Goal: Obtain resource: Download file/media

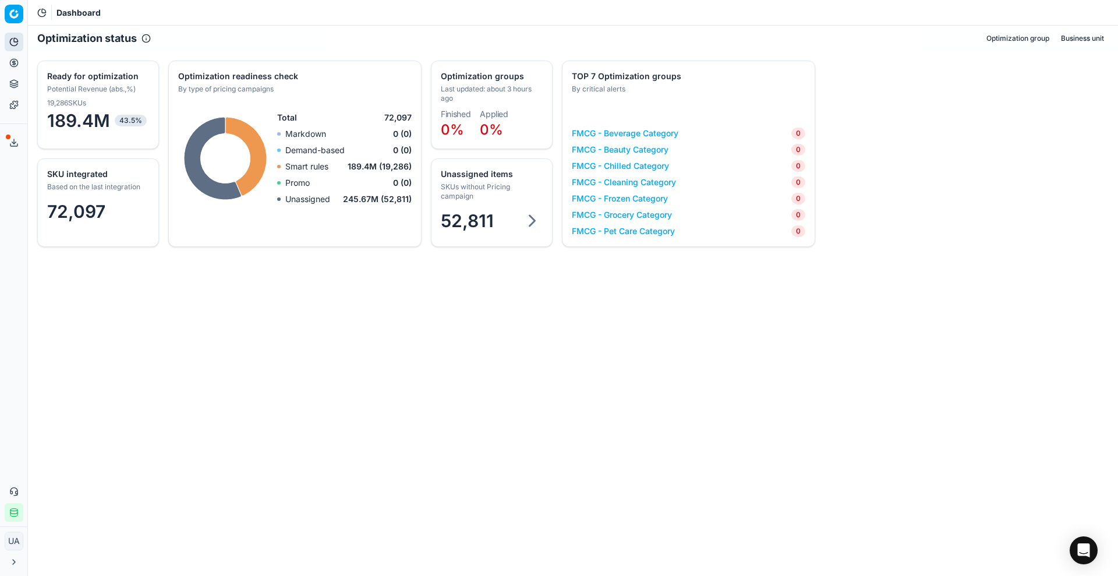
click at [470, 221] on span "52,811" at bounding box center [467, 220] width 53 height 21
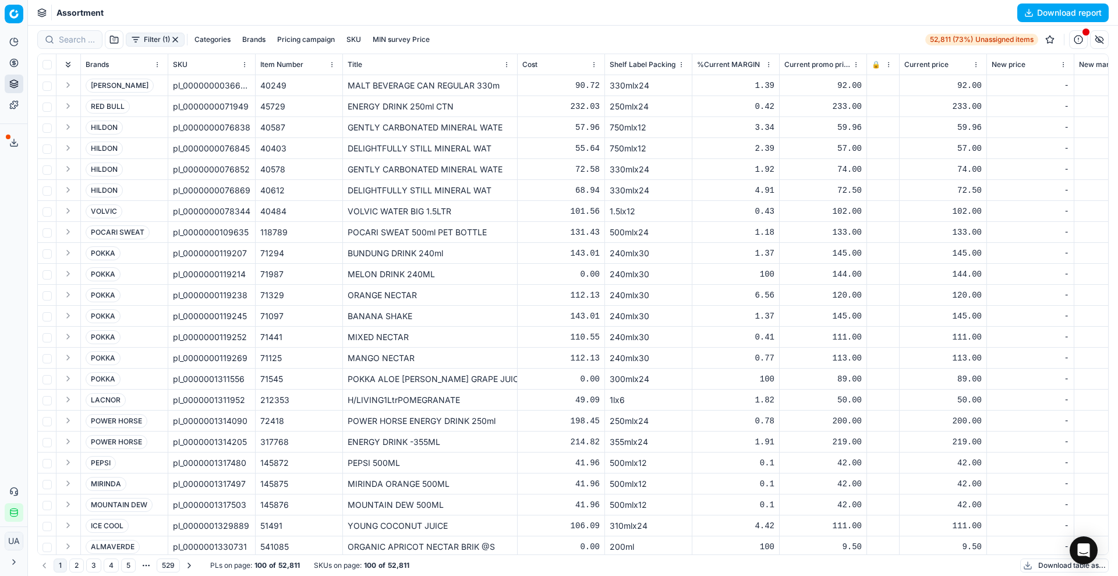
click at [1045, 568] on button "Download table as..." at bounding box center [1064, 565] width 89 height 14
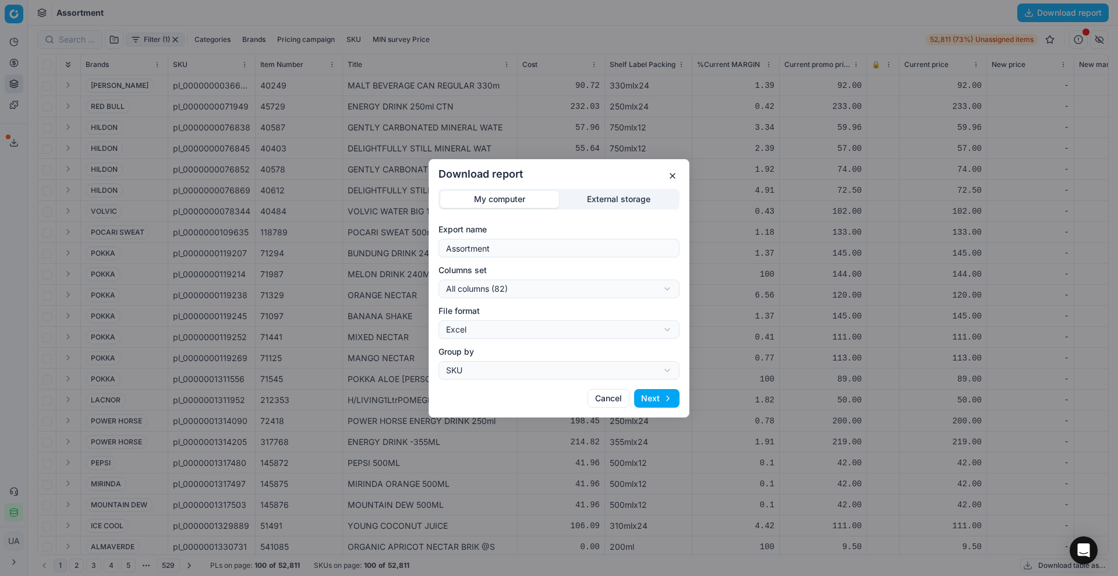
click at [642, 402] on button "Next" at bounding box center [656, 398] width 45 height 19
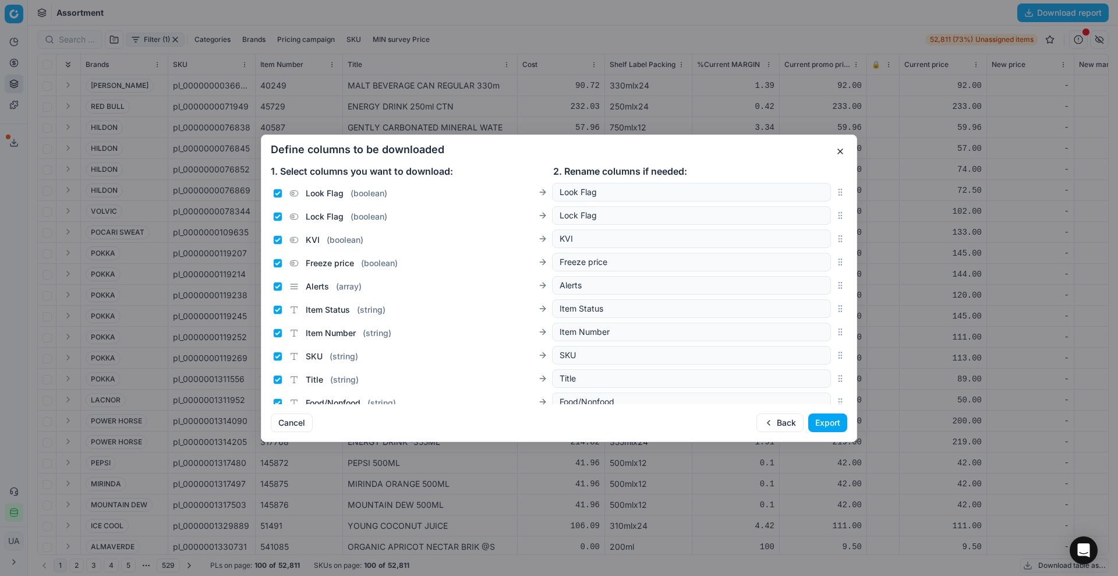
click at [829, 422] on button "Export" at bounding box center [827, 422] width 39 height 19
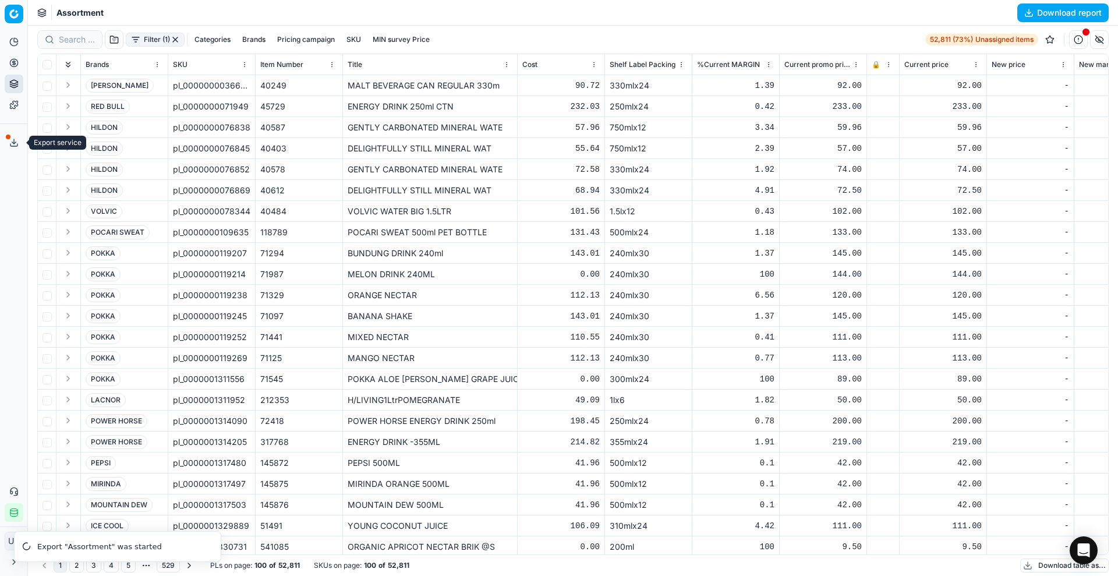
click at [12, 143] on icon at bounding box center [13, 142] width 9 height 9
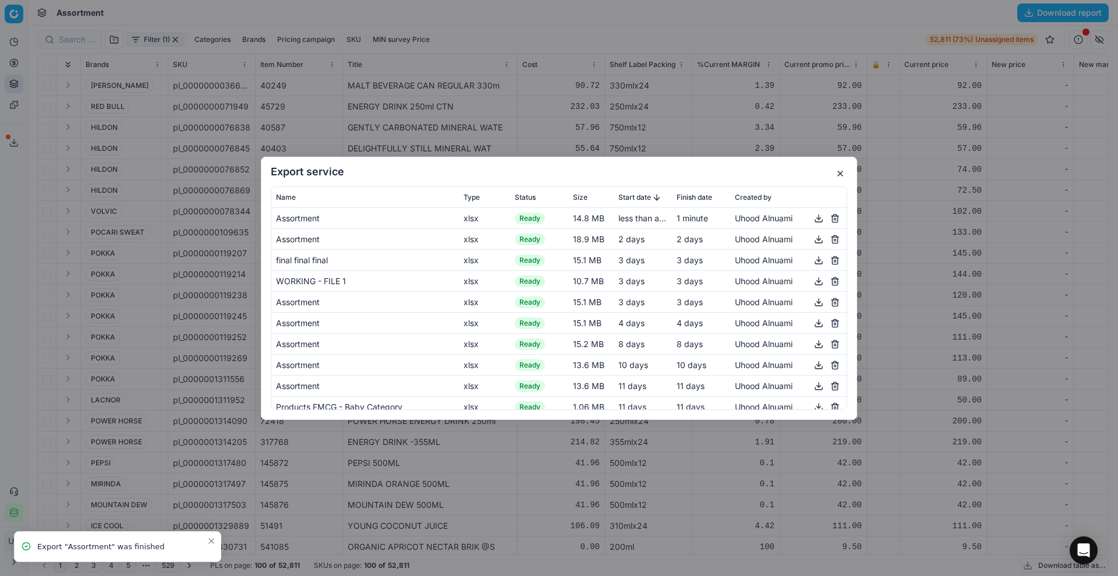
click at [812, 217] on button "button" at bounding box center [819, 218] width 14 height 14
